Goal: Information Seeking & Learning: Learn about a topic

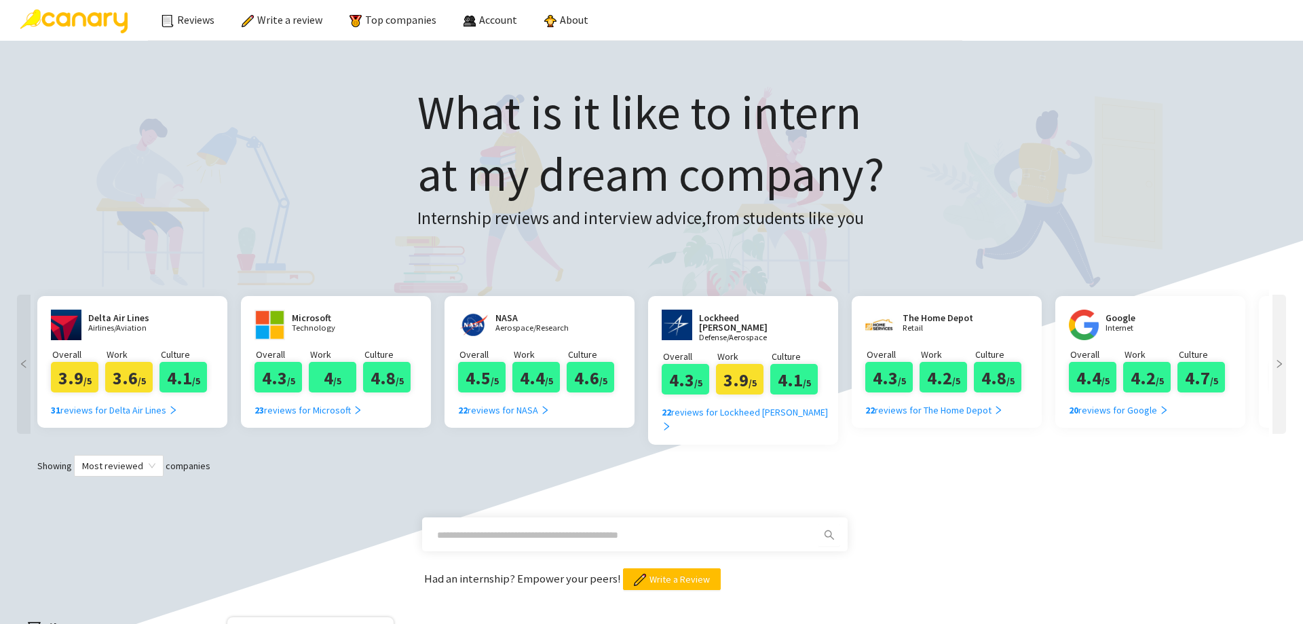
scroll to position [475, 0]
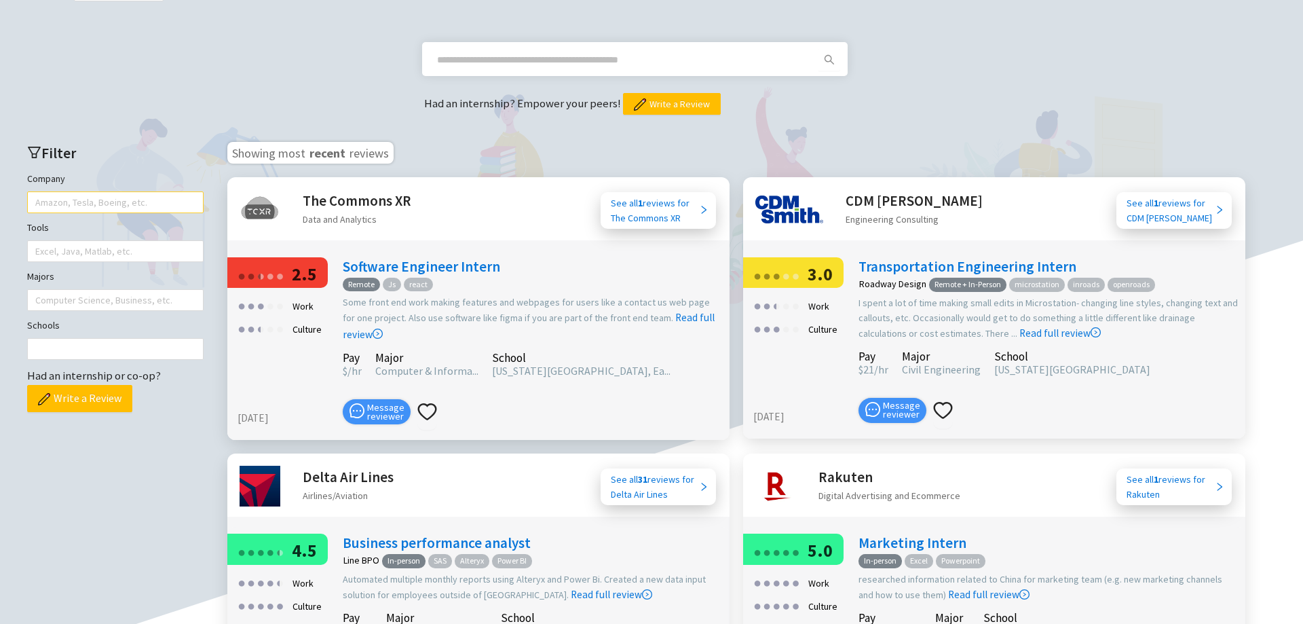
click at [116, 193] on div at bounding box center [109, 202] width 156 height 19
click at [85, 242] on div at bounding box center [109, 251] width 156 height 19
click at [92, 297] on div "Filter Company Amazon, Tesla, Boeing, etc. Tools Excel, Java, Matlab, etc. Majo…" at bounding box center [116, 602] width 204 height 948
click at [94, 290] on div at bounding box center [109, 299] width 156 height 19
click at [95, 319] on div "Schools" at bounding box center [115, 339] width 176 height 42
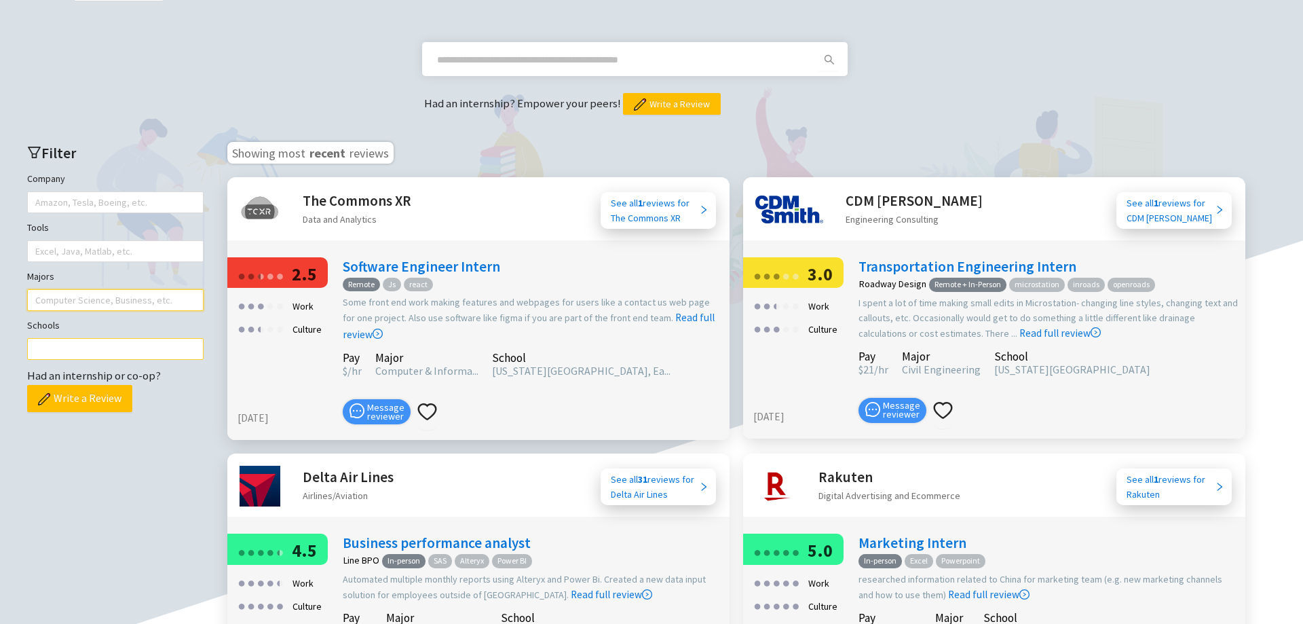
click at [92, 339] on div at bounding box center [109, 348] width 156 height 19
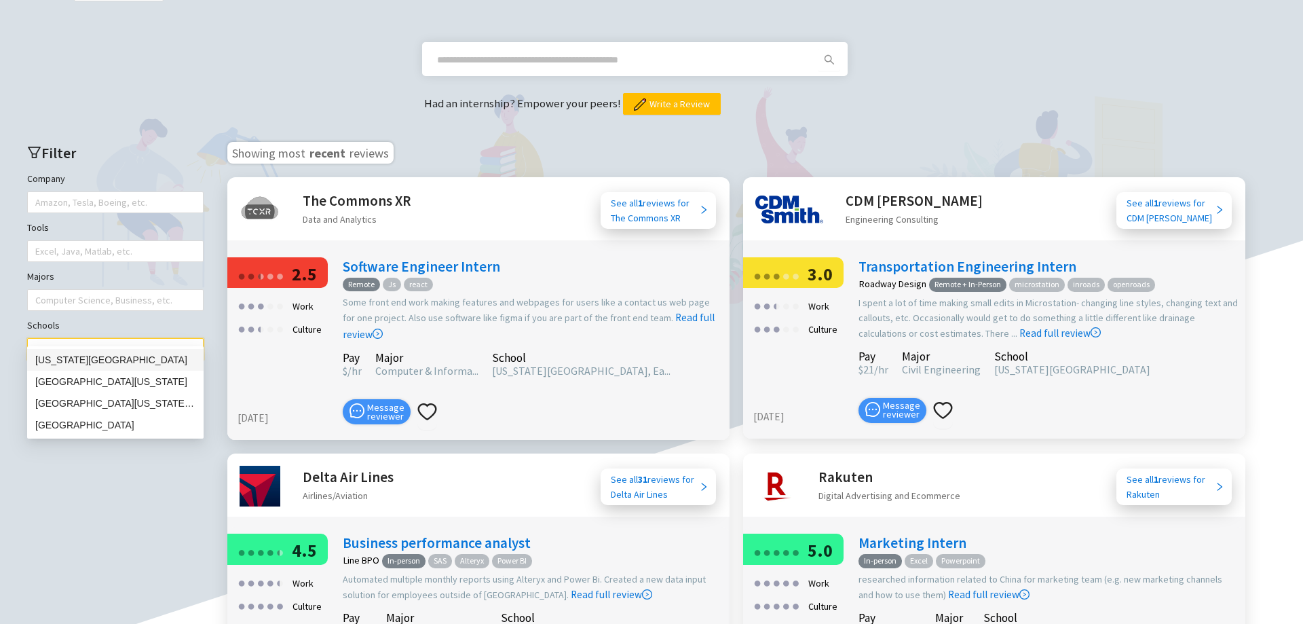
type input "******"
click at [130, 357] on div "[US_STATE][GEOGRAPHIC_DATA]" at bounding box center [115, 359] width 160 height 15
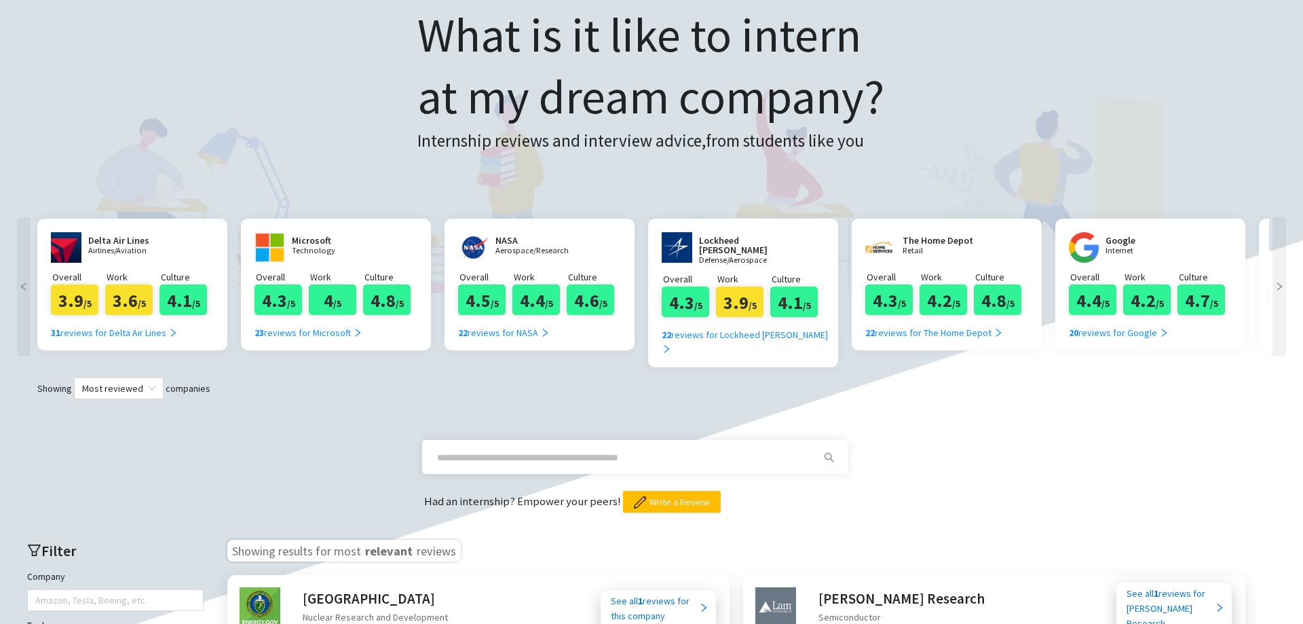
scroll to position [0, 0]
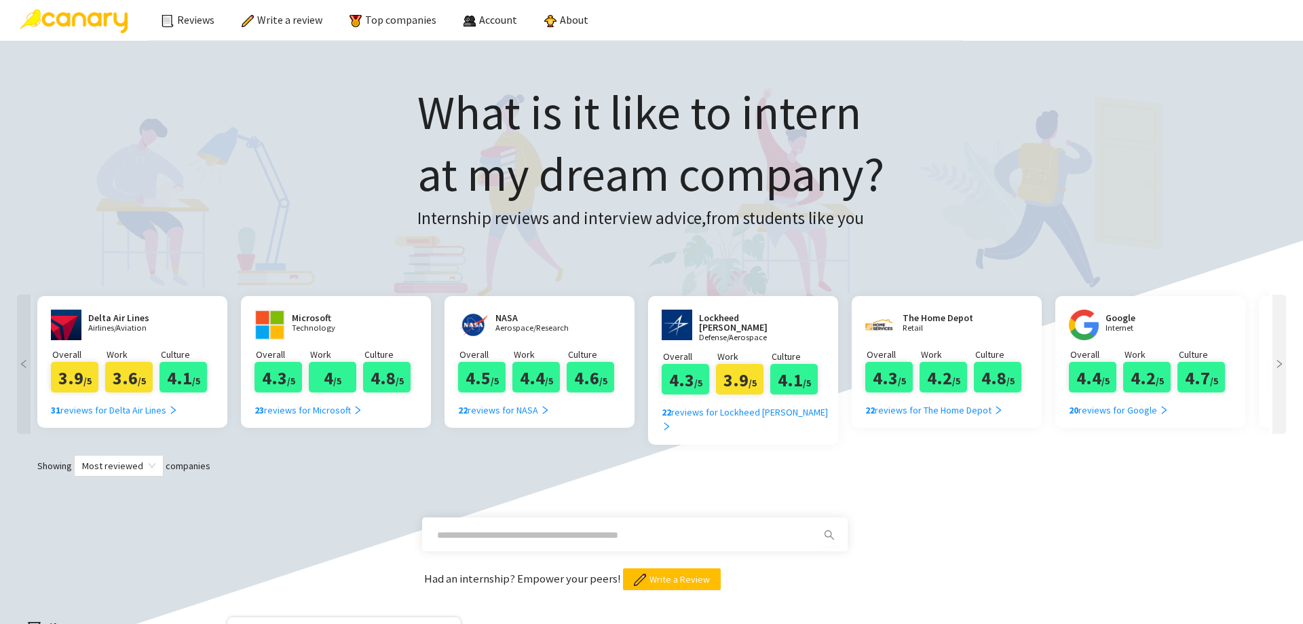
click at [1283, 357] on div at bounding box center [1279, 363] width 14 height 139
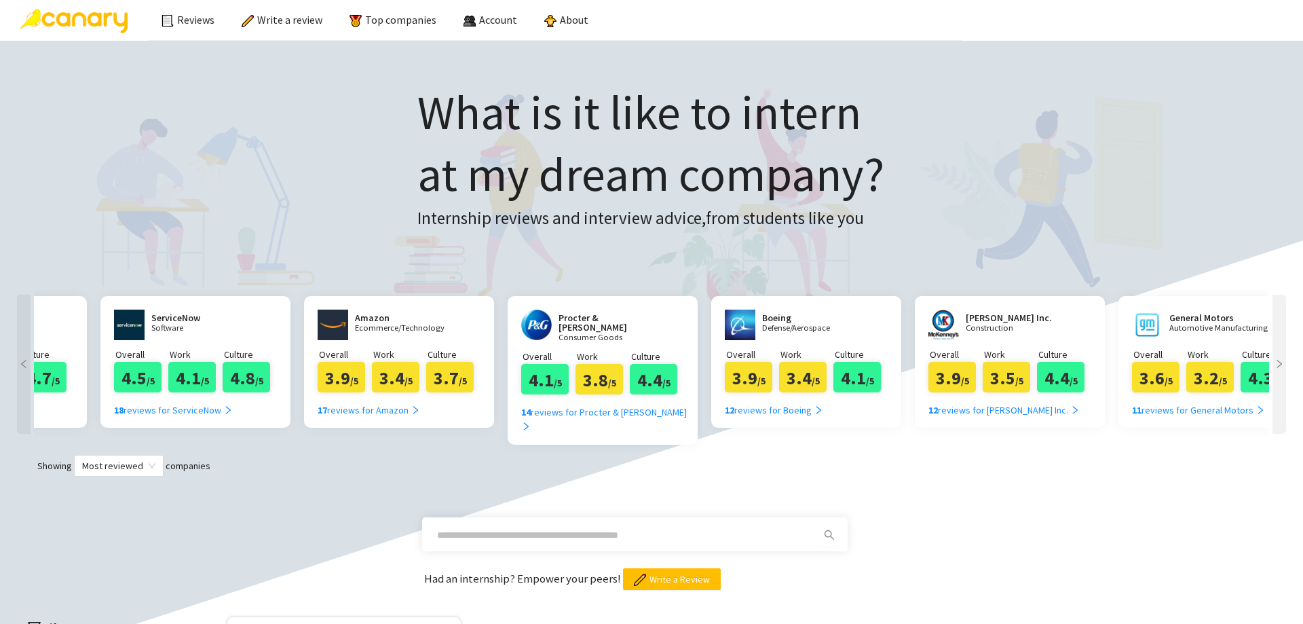
scroll to position [0, 1221]
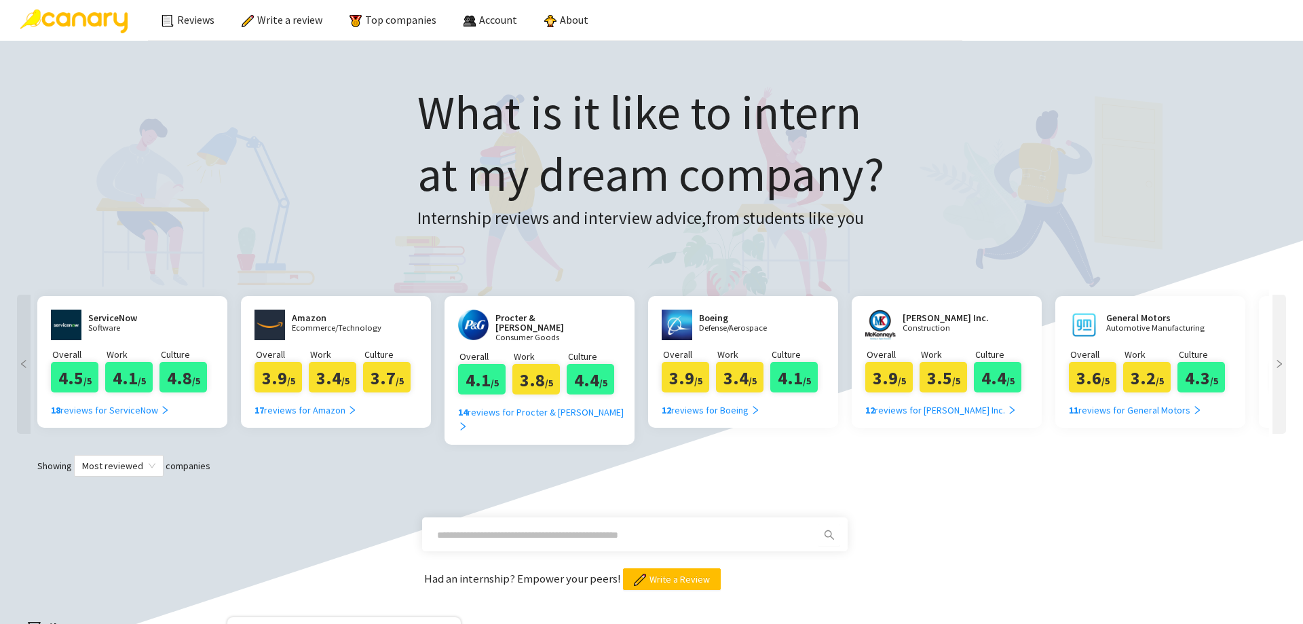
click at [1283, 357] on div at bounding box center [1279, 363] width 14 height 139
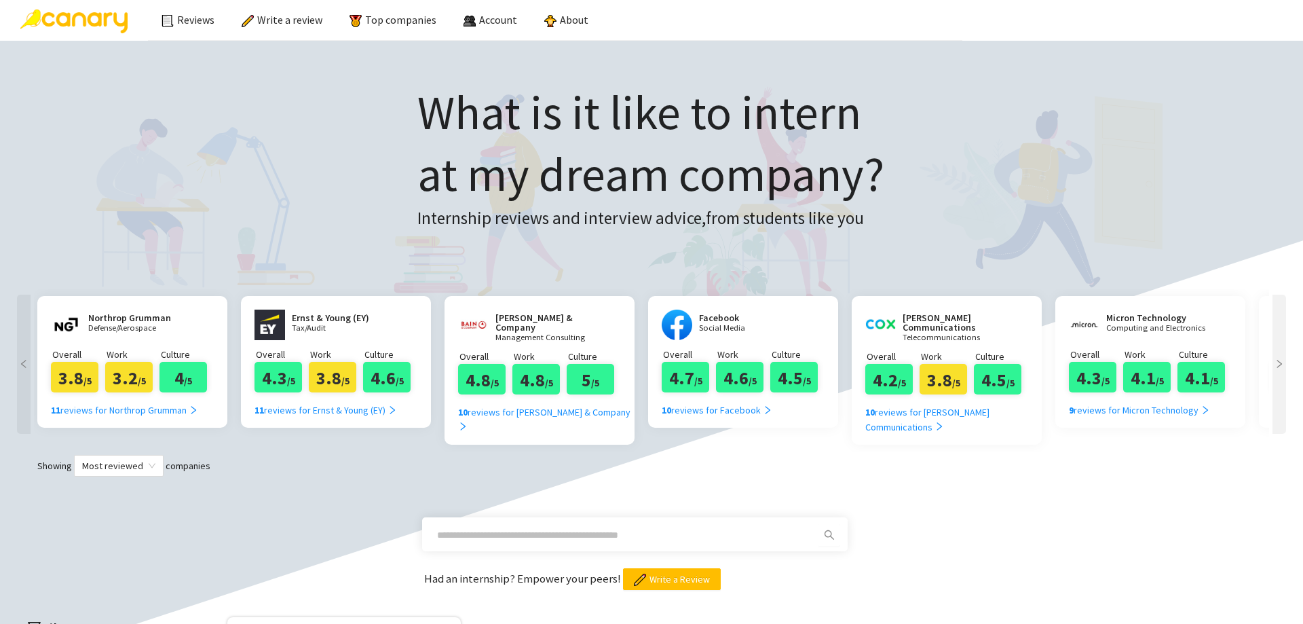
click at [1283, 357] on div at bounding box center [1279, 363] width 14 height 139
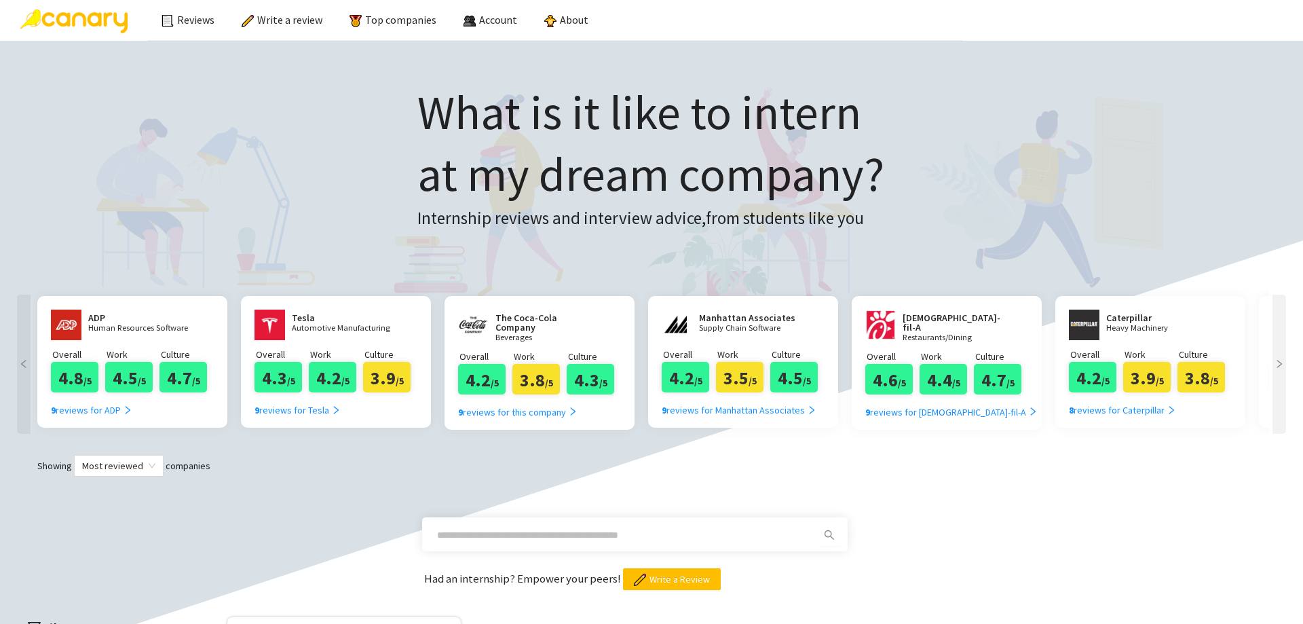
click at [1283, 357] on div at bounding box center [1279, 363] width 14 height 139
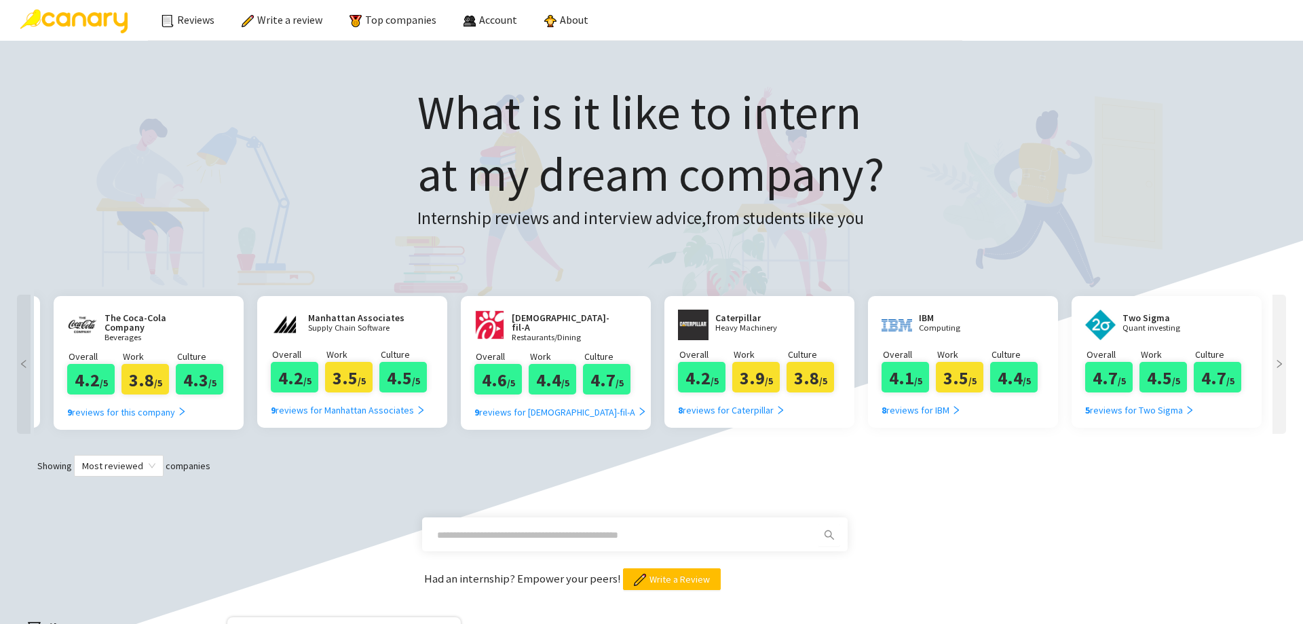
scroll to position [0, 4057]
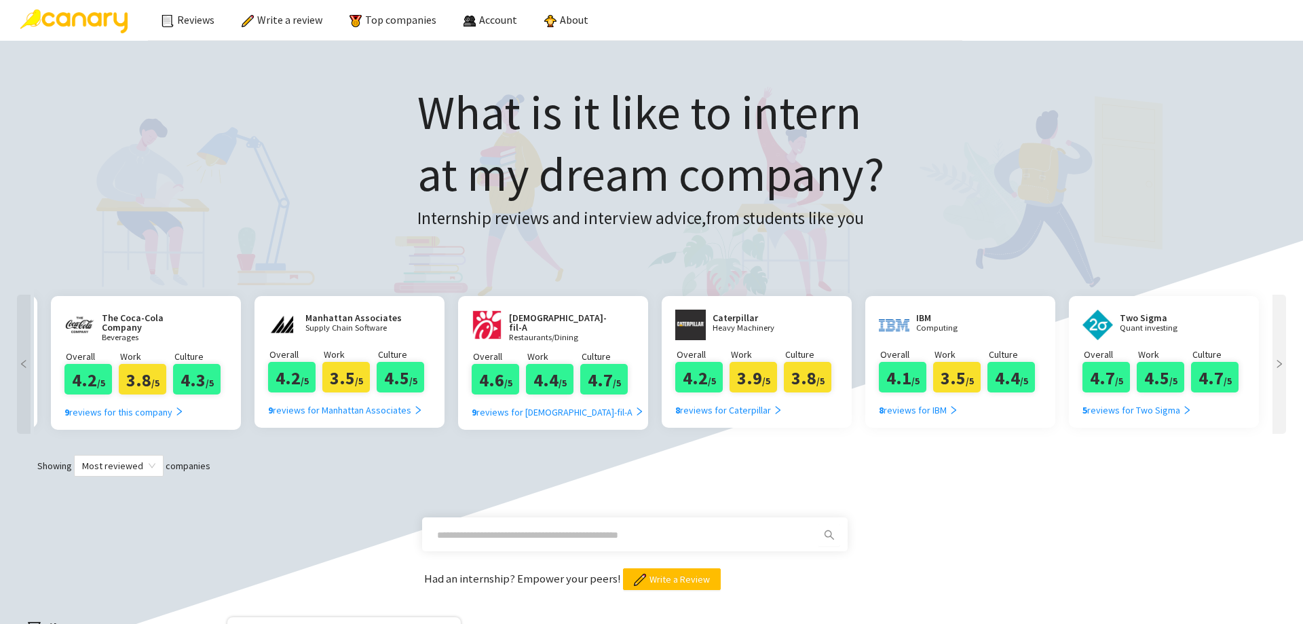
click at [1283, 357] on div at bounding box center [1279, 363] width 14 height 139
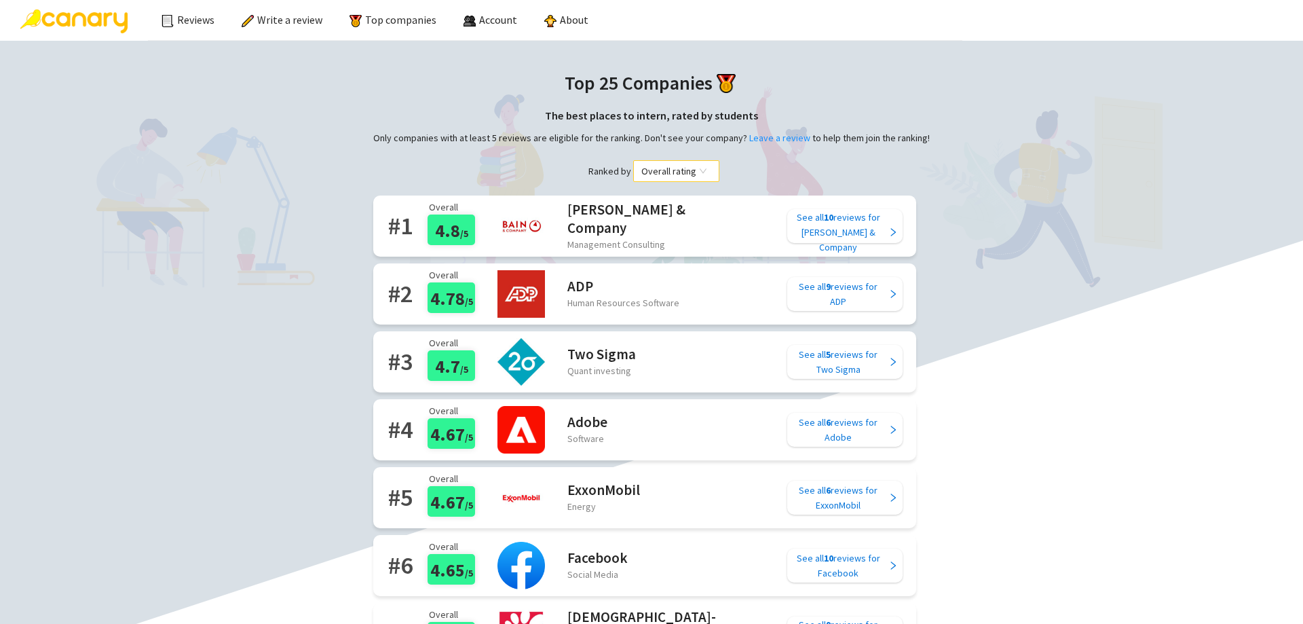
click at [669, 162] on span "Overall rating" at bounding box center [676, 171] width 70 height 20
click at [669, 165] on span "Overall rating" at bounding box center [676, 171] width 70 height 20
drag, startPoint x: 951, startPoint y: 426, endPoint x: 1005, endPoint y: 87, distance: 343.6
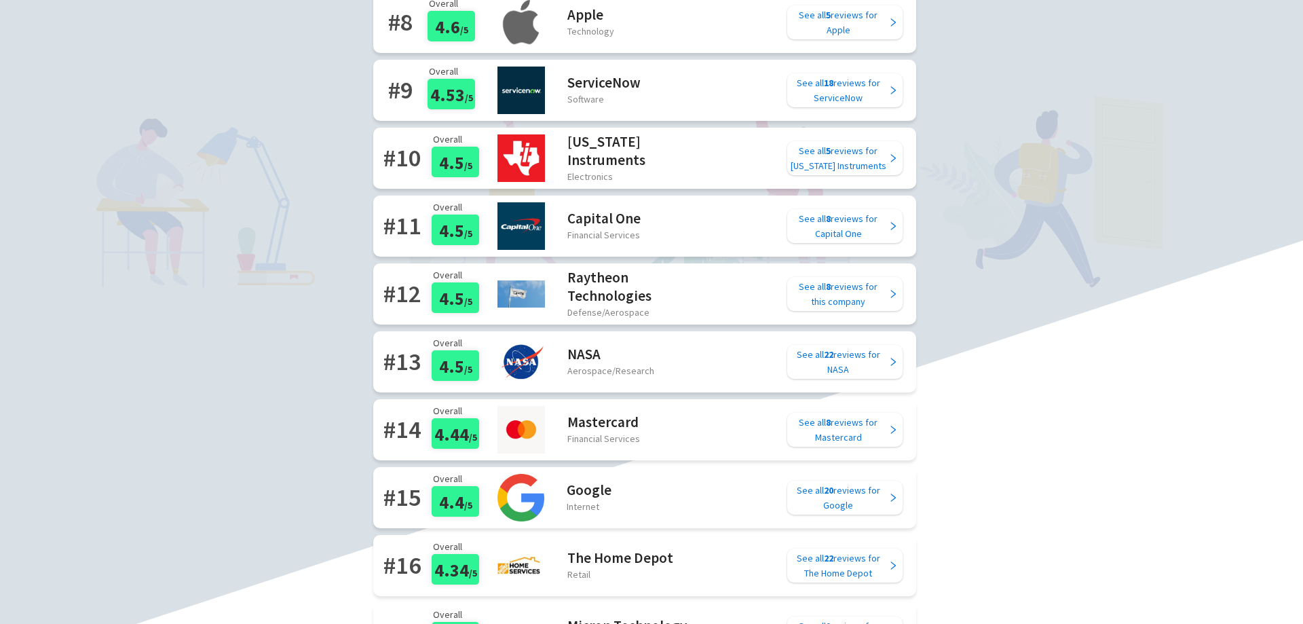
scroll to position [746, 0]
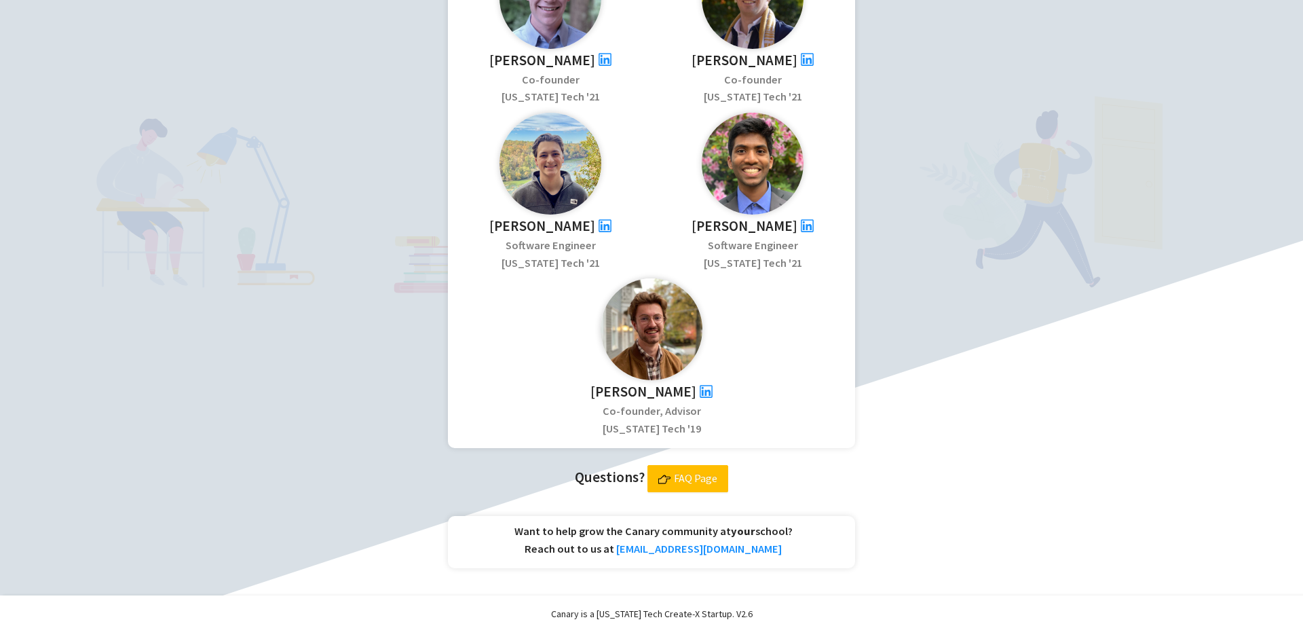
scroll to position [541, 0]
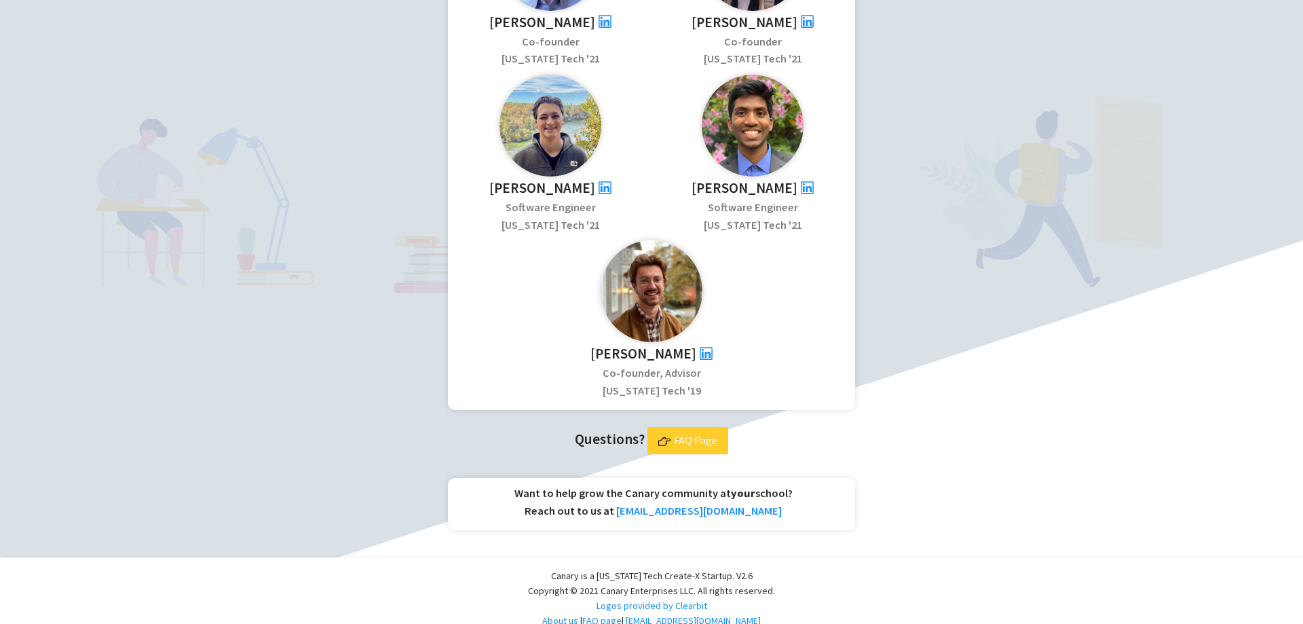
click at [696, 432] on span "FAQ Page" at bounding box center [695, 440] width 43 height 17
